Goal: Task Accomplishment & Management: Use online tool/utility

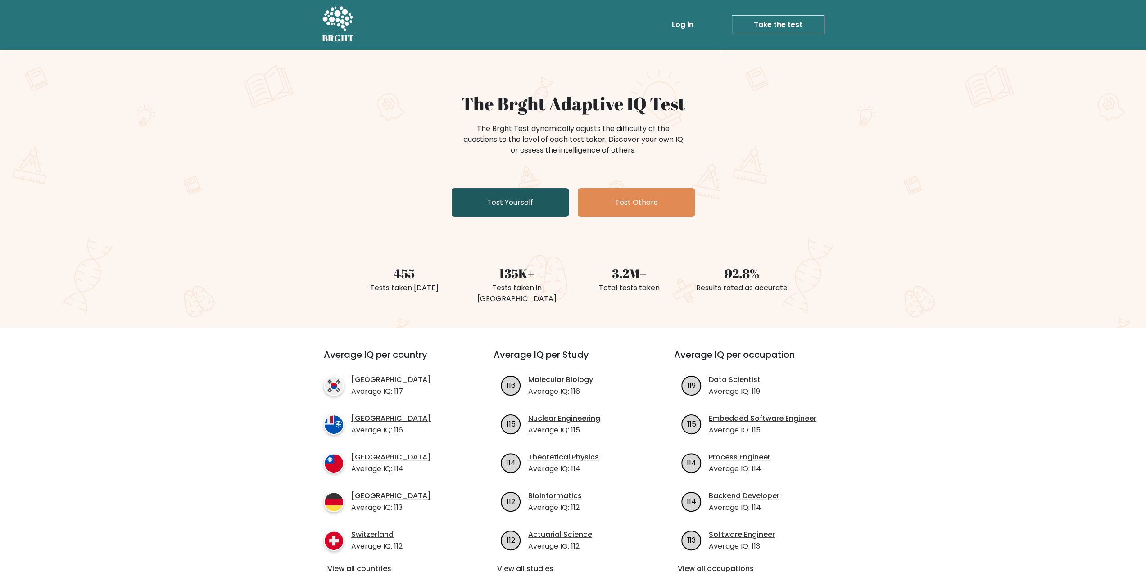
click at [486, 203] on link "Test Yourself" at bounding box center [509, 202] width 117 height 29
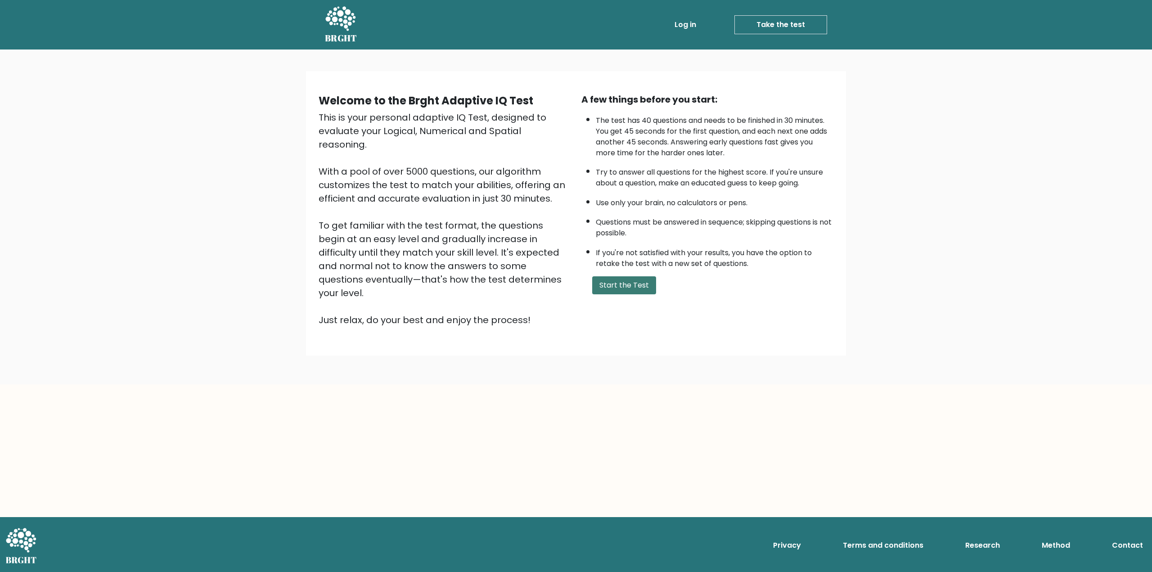
click at [623, 285] on button "Start the Test" at bounding box center [624, 285] width 64 height 18
click at [624, 282] on button "Start the Test" at bounding box center [624, 285] width 64 height 18
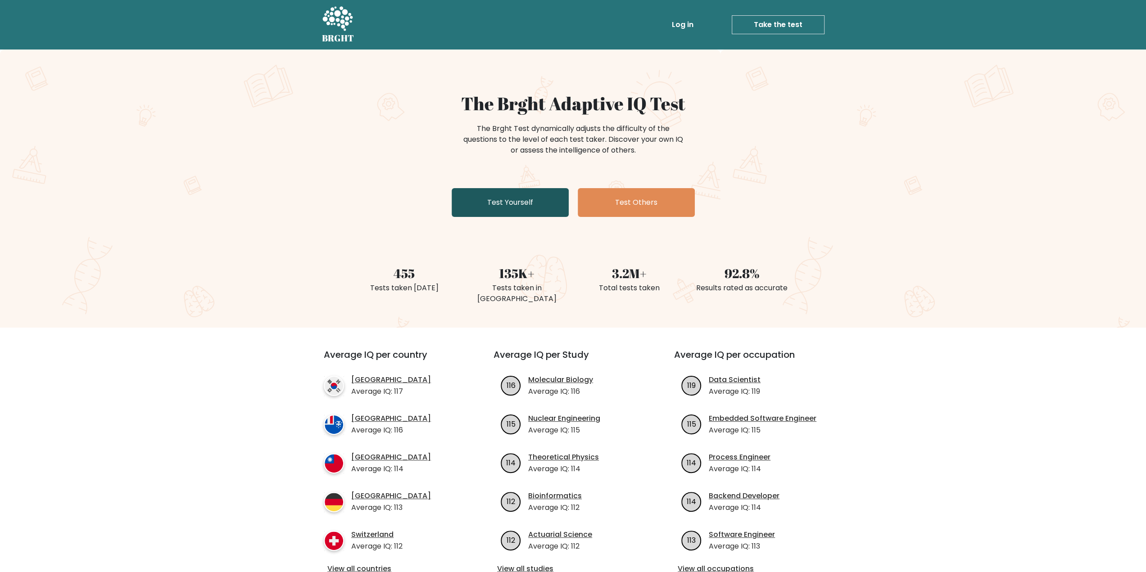
click at [493, 204] on link "Test Yourself" at bounding box center [509, 202] width 117 height 29
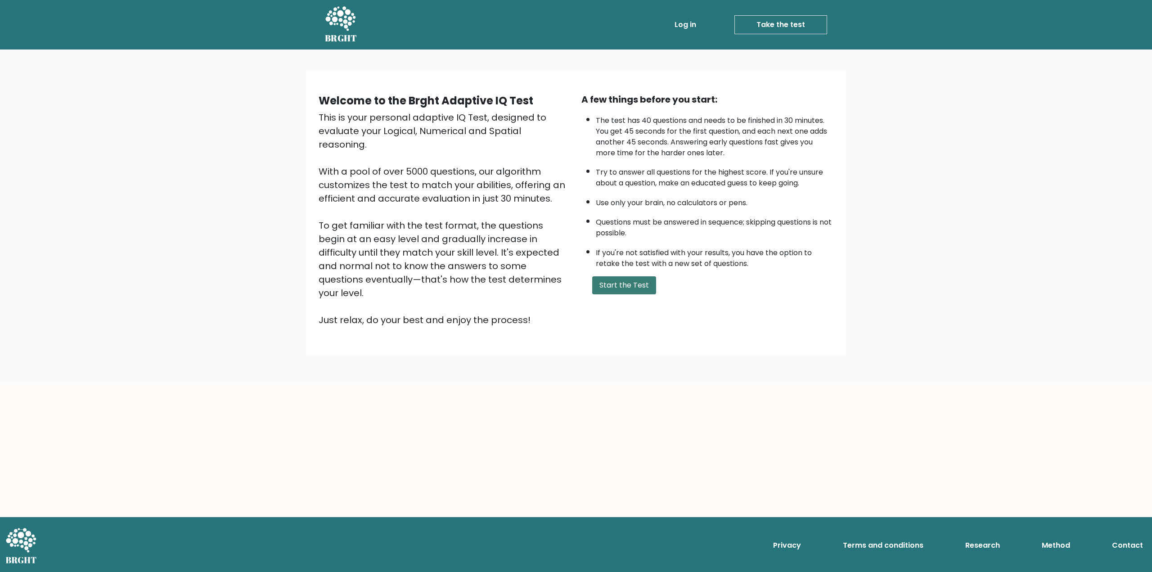
click at [620, 284] on button "Start the Test" at bounding box center [624, 285] width 64 height 18
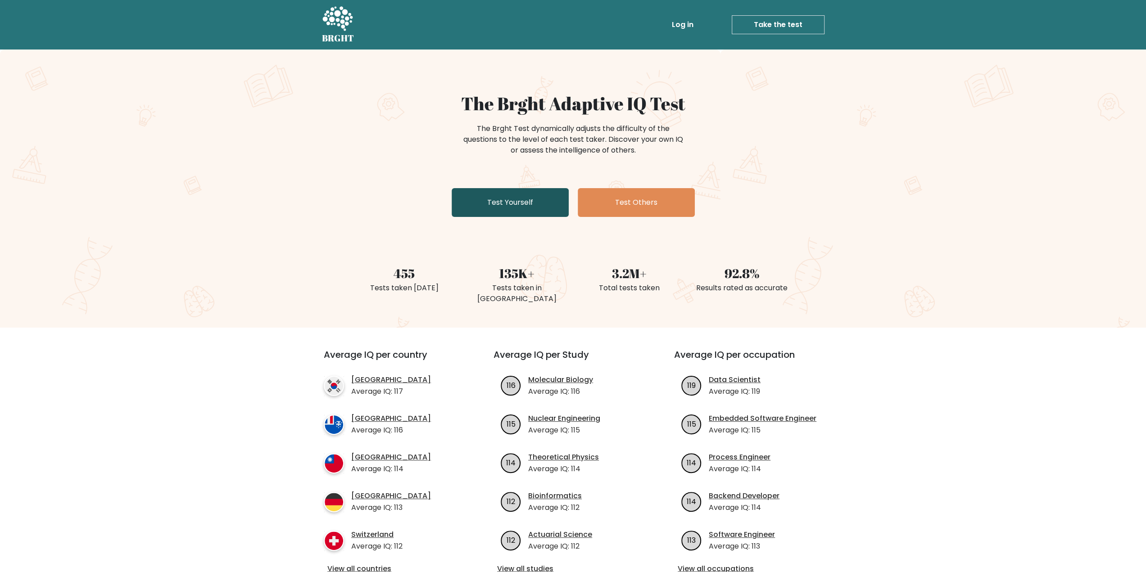
click at [550, 211] on link "Test Yourself" at bounding box center [509, 202] width 117 height 29
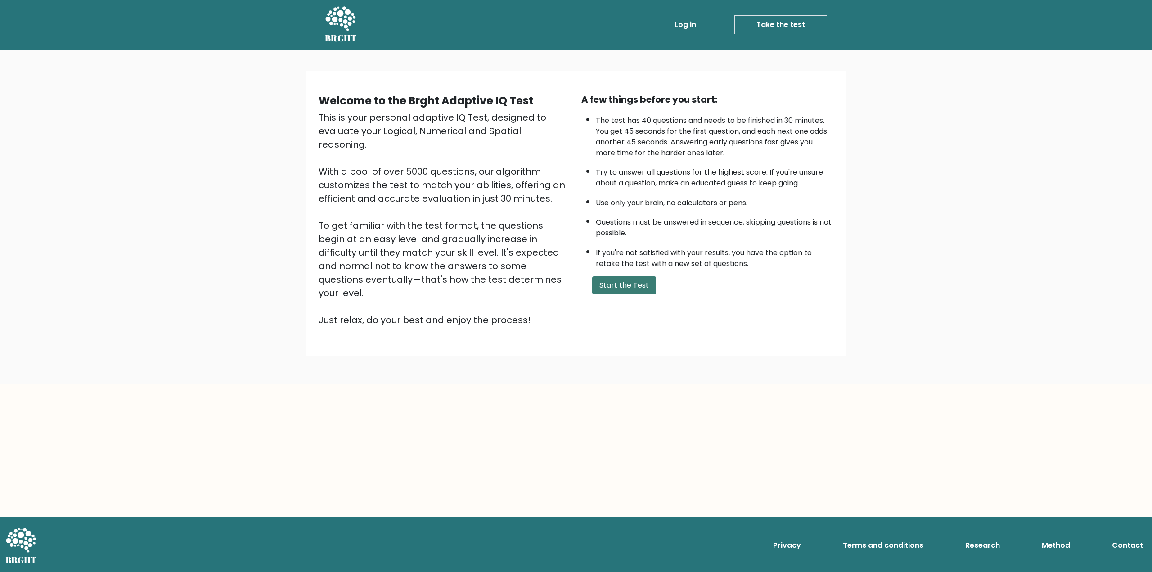
click at [636, 286] on button "Start the Test" at bounding box center [624, 285] width 64 height 18
